Goal: Transaction & Acquisition: Download file/media

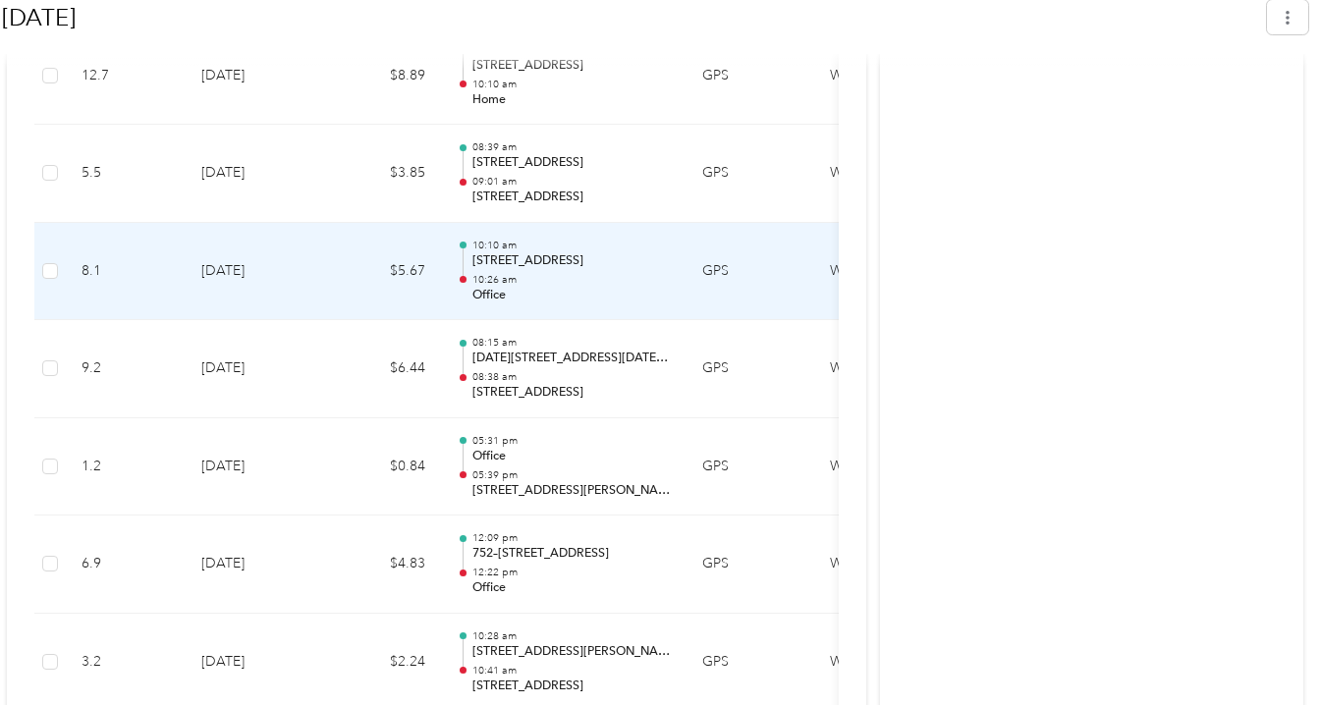
scroll to position [982, 0]
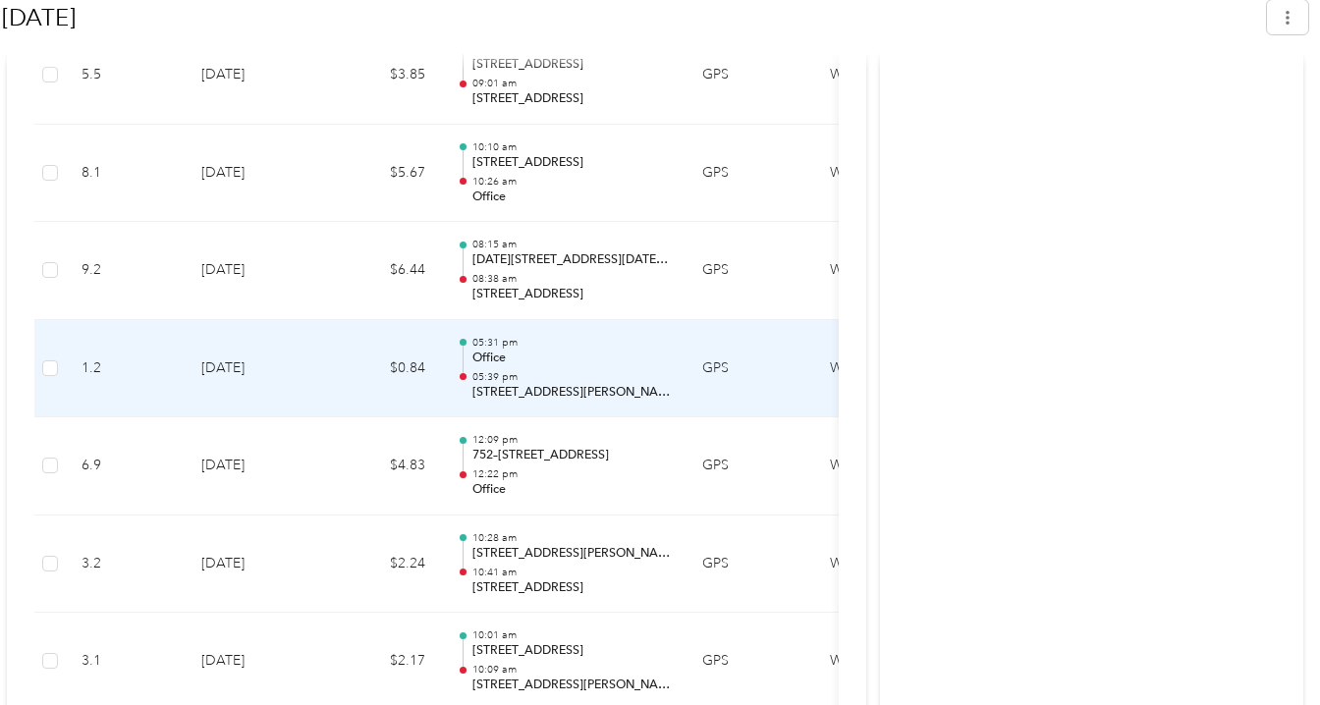
click at [487, 392] on p "[STREET_ADDRESS][PERSON_NAME]" at bounding box center [572, 393] width 198 height 18
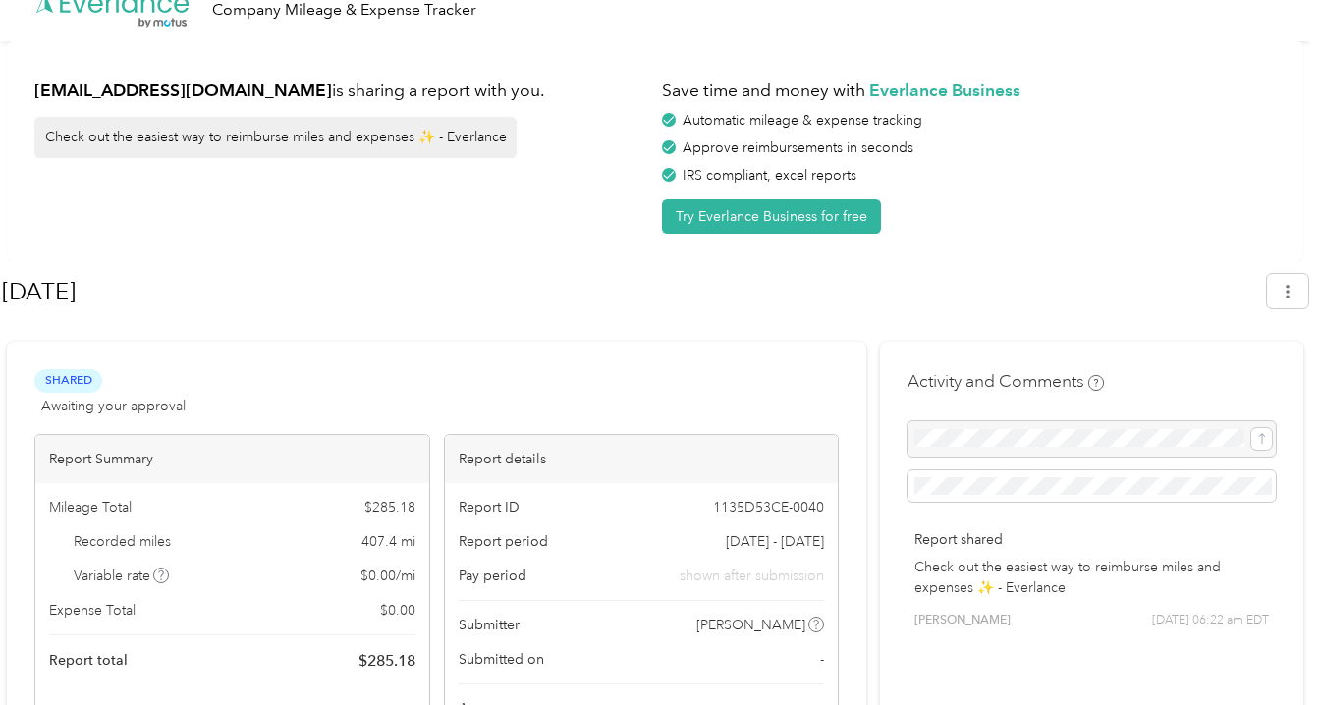
scroll to position [0, 0]
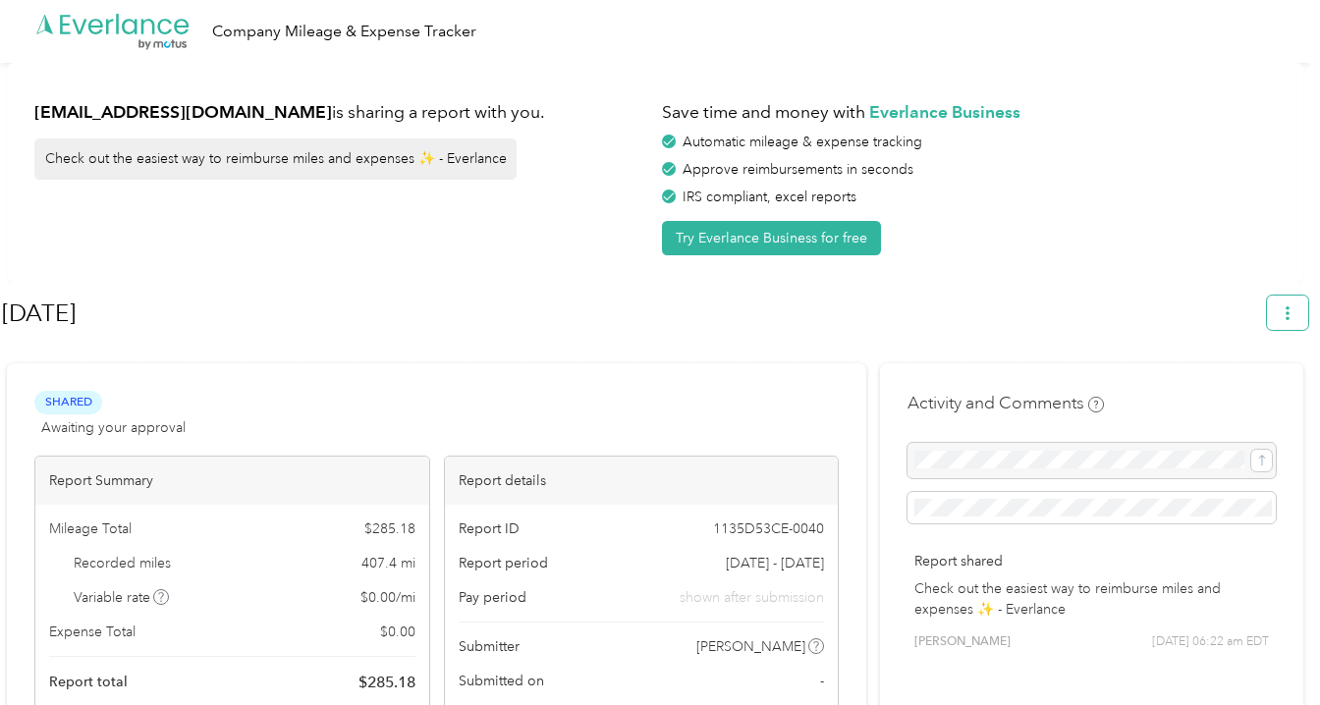
click at [1308, 309] on button "button" at bounding box center [1287, 313] width 41 height 34
click at [1248, 395] on span "Download" at bounding box center [1241, 405] width 65 height 21
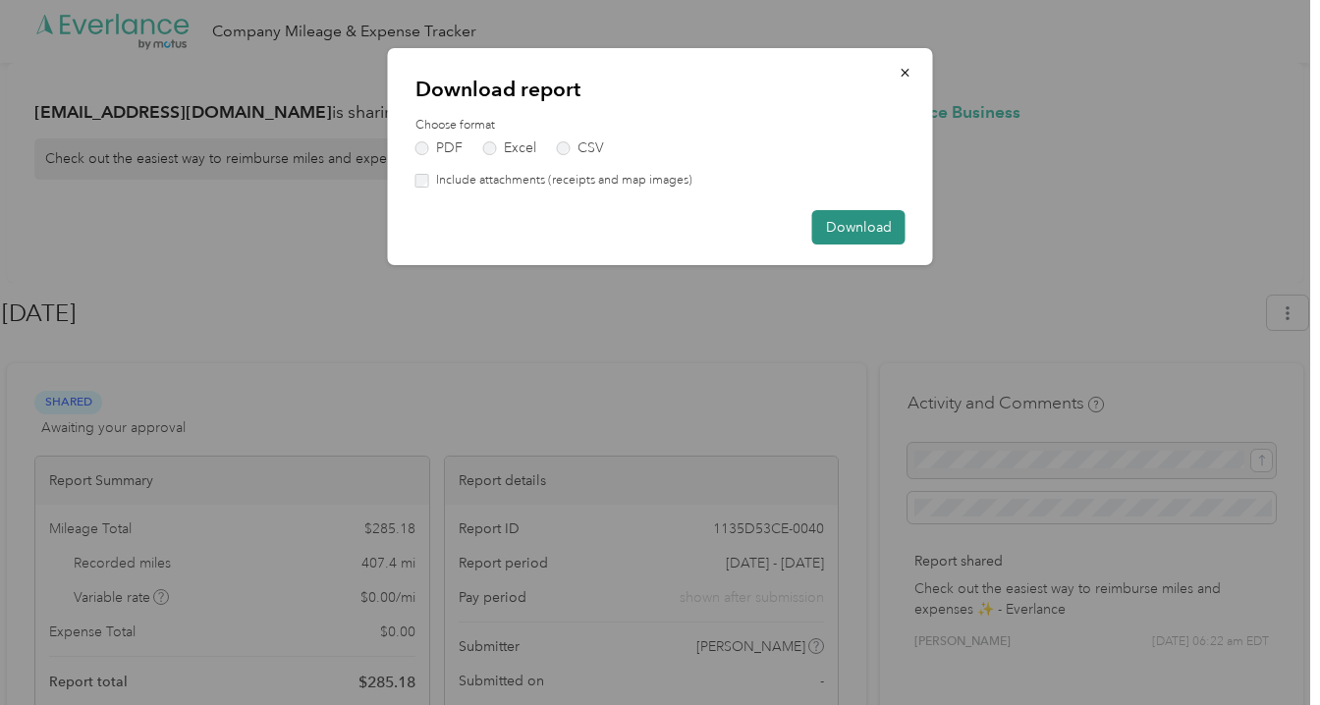
click at [848, 231] on button "Download" at bounding box center [858, 227] width 93 height 34
